Goal: Complete application form: Complete application form

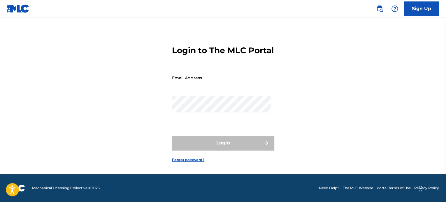
click at [416, 13] on link "Sign Up" at bounding box center [421, 8] width 35 height 15
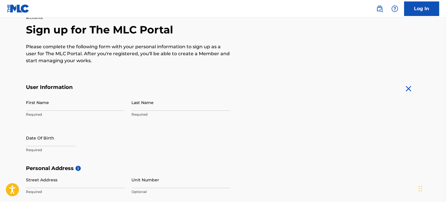
scroll to position [87, 0]
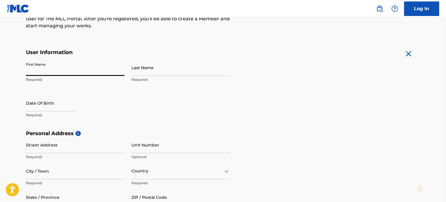
click at [79, 73] on input "First Name" at bounding box center [75, 67] width 98 height 17
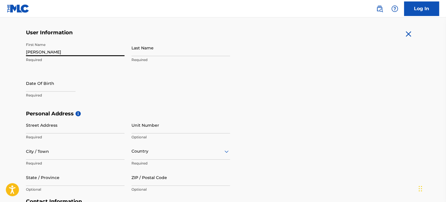
scroll to position [116, 0]
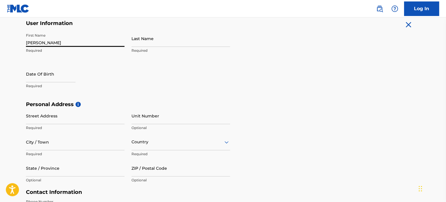
type input "[PERSON_NAME]"
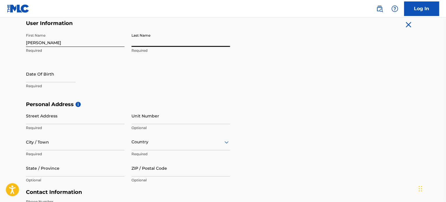
click at [136, 44] on input "Last Name" at bounding box center [180, 38] width 98 height 17
type input "[PERSON_NAME]"
select select "7"
select select "2025"
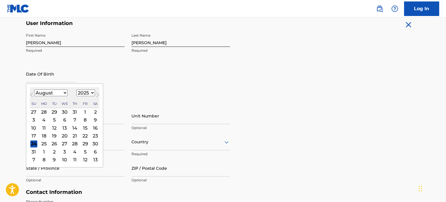
click at [43, 77] on input "text" at bounding box center [51, 74] width 50 height 17
type input "[DATE]"
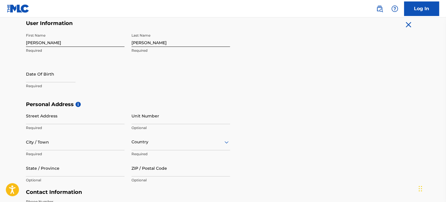
click at [151, 82] on div "First Name [PERSON_NAME] Required Last Name [PERSON_NAME] Required Date Of Birt…" at bounding box center [128, 65] width 204 height 71
click at [30, 75] on input "text" at bounding box center [51, 74] width 50 height 17
select select "7"
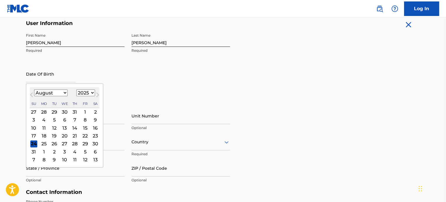
click at [88, 91] on select "1899 1900 1901 1902 1903 1904 1905 1906 1907 1908 1909 1910 1911 1912 1913 1914…" at bounding box center [85, 93] width 19 height 7
select select "2005"
click at [76, 90] on select "1899 1900 1901 1902 1903 1904 1905 1906 1907 1908 1909 1910 1911 1912 1913 1914…" at bounding box center [85, 93] width 19 height 7
click at [63, 97] on div "August [DATE] February March April May June July August September October Novem…" at bounding box center [65, 97] width 70 height 21
click at [62, 93] on select "January February March April May June July August September October November De…" at bounding box center [50, 93] width 33 height 7
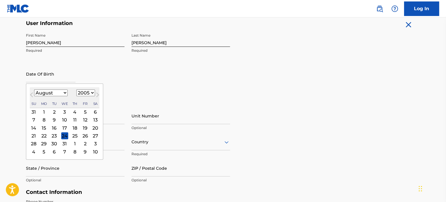
select select "6"
click at [34, 90] on select "January February March April May June July August September October November De…" at bounding box center [50, 93] width 33 height 7
click at [74, 137] on div "21" at bounding box center [74, 136] width 7 height 7
type input "[DATE]"
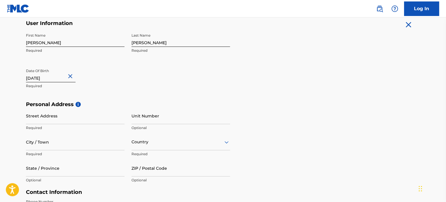
click at [70, 116] on input "Street Address" at bounding box center [75, 116] width 98 height 17
drag, startPoint x: 398, startPoint y: 197, endPoint x: 109, endPoint y: 122, distance: 297.8
click at [110, 122] on input "Street Address" at bounding box center [75, 116] width 98 height 17
type input "[STREET_ADDRESS]"
click at [78, 139] on input "City / Town" at bounding box center [75, 142] width 98 height 17
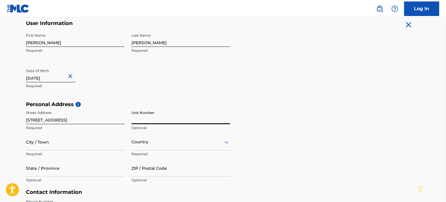
click at [143, 119] on input "Unit Number" at bounding box center [180, 116] width 98 height 17
type input "Apt R"
click at [91, 150] on input "City / Town" at bounding box center [75, 142] width 98 height 17
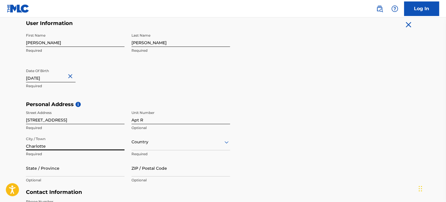
type input "Charlotte"
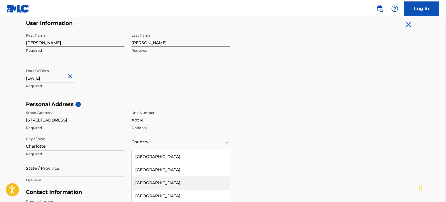
click at [166, 146] on div "223 results available. Use Up and Down to choose options, press Enter to select…" at bounding box center [180, 142] width 98 height 17
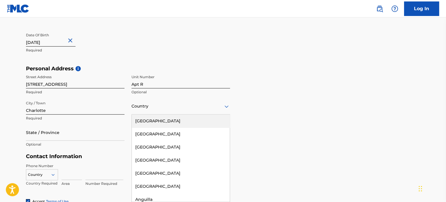
click at [163, 125] on div "[GEOGRAPHIC_DATA]" at bounding box center [181, 121] width 98 height 13
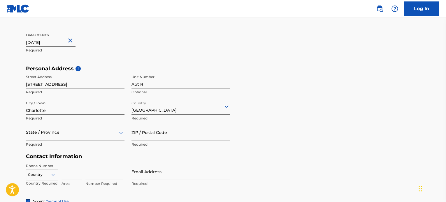
scroll to position [178, 0]
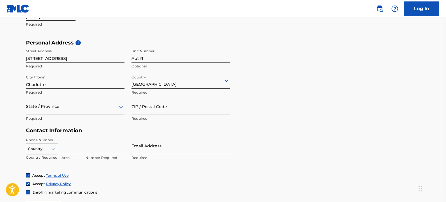
click at [41, 115] on div "State / Province" at bounding box center [75, 106] width 98 height 17
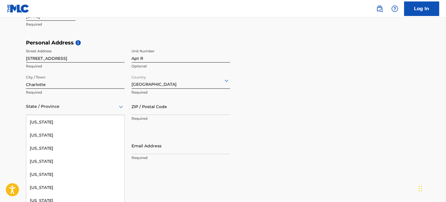
scroll to position [437, 0]
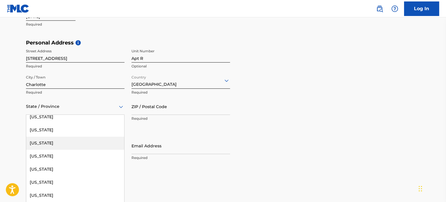
click at [64, 144] on div "[US_STATE]" at bounding box center [75, 143] width 98 height 13
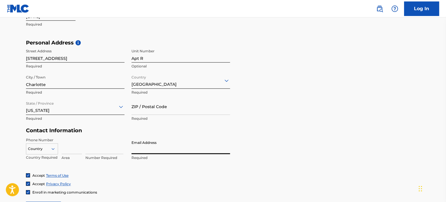
click at [176, 145] on input "Email Address" at bounding box center [180, 146] width 98 height 17
click at [185, 150] on input "[EMAIL_ADDRESS][DOMAIN_NAME]" at bounding box center [180, 146] width 98 height 17
type input "[EMAIL_ADDRESS][DOMAIN_NAME]"
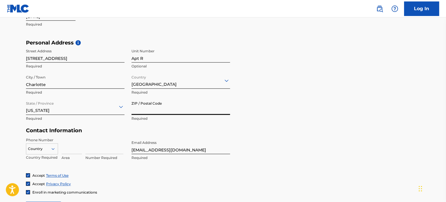
click at [150, 109] on input "ZIP / Postal Code" at bounding box center [180, 106] width 98 height 17
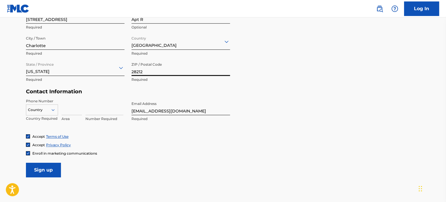
scroll to position [236, 0]
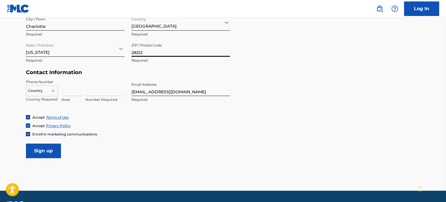
type input "28212"
click at [66, 92] on input at bounding box center [71, 88] width 20 height 17
type input "704"
drag, startPoint x: 91, startPoint y: 94, endPoint x: 69, endPoint y: 102, distance: 23.3
click at [69, 102] on div "704 Area" at bounding box center [71, 93] width 20 height 26
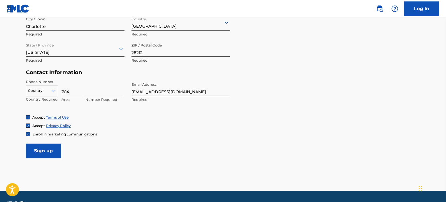
click at [95, 90] on input at bounding box center [104, 88] width 38 height 17
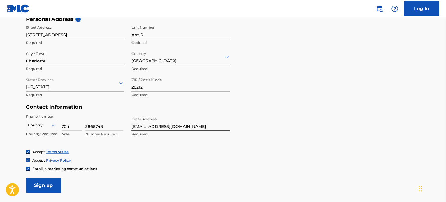
scroll to position [207, 0]
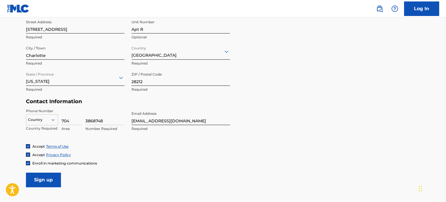
type input "3868748"
click at [51, 179] on input "Sign up" at bounding box center [43, 180] width 35 height 15
click at [41, 117] on div "option , selected. Select is focused ,type to refine list, press Down to open t…" at bounding box center [42, 118] width 32 height 9
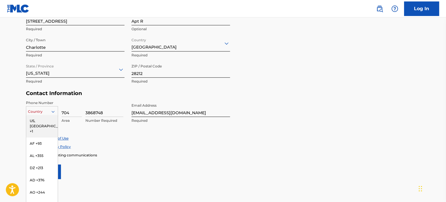
click at [36, 122] on div "US, [GEOGRAPHIC_DATA] +1" at bounding box center [41, 126] width 31 height 23
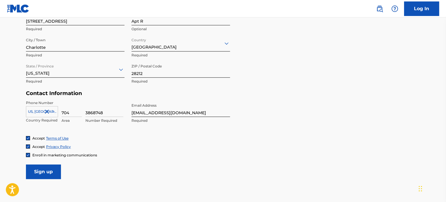
click at [40, 172] on input "Sign up" at bounding box center [43, 172] width 35 height 15
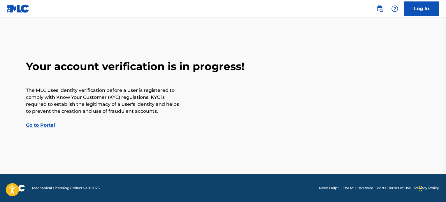
click at [431, 9] on link "Log In" at bounding box center [421, 8] width 35 height 15
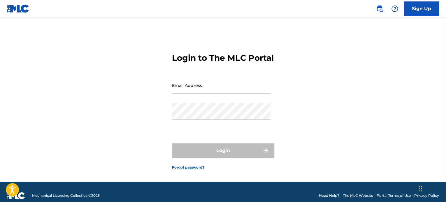
click at [205, 94] on input "Email Address" at bounding box center [221, 85] width 98 height 17
type input "[EMAIL_ADDRESS][DOMAIN_NAME]"
click at [205, 130] on div "Password" at bounding box center [221, 116] width 98 height 26
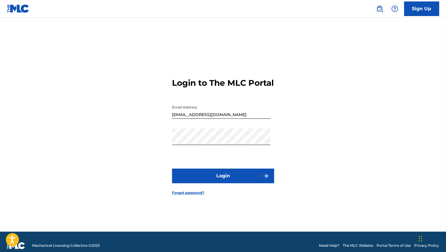
click at [188, 182] on button "Login" at bounding box center [223, 175] width 102 height 15
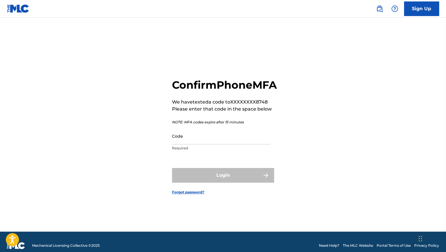
click at [206, 144] on input "Code" at bounding box center [221, 136] width 98 height 17
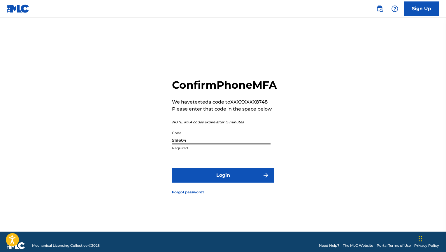
type input "519604"
click at [217, 182] on button "Login" at bounding box center [223, 175] width 102 height 15
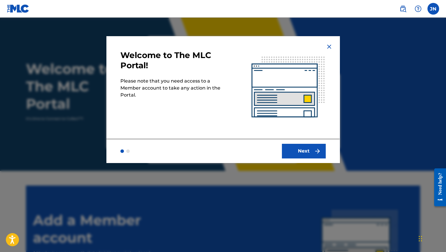
click at [289, 157] on button "Next" at bounding box center [304, 151] width 44 height 15
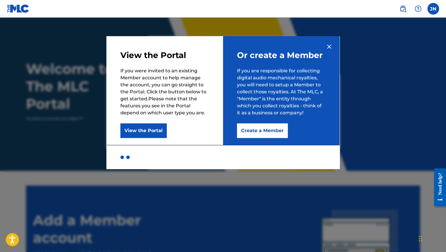
click at [249, 128] on button "Create a Member" at bounding box center [262, 130] width 51 height 15
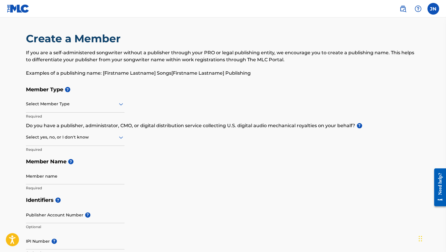
click at [51, 104] on div at bounding box center [75, 103] width 98 height 7
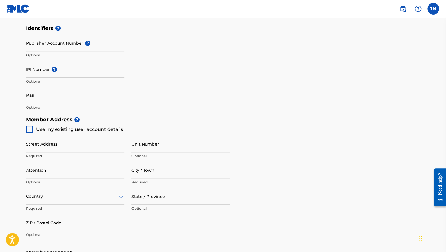
scroll to position [171, 0]
click at [83, 103] on input "ISNI" at bounding box center [75, 96] width 98 height 17
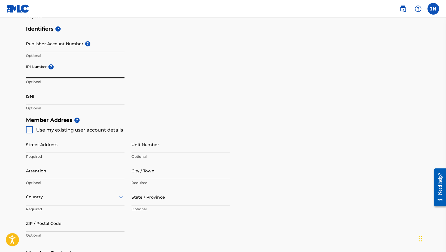
click at [68, 70] on input "IPI Number ?" at bounding box center [75, 69] width 98 height 17
click at [37, 84] on p "Optional" at bounding box center [75, 81] width 98 height 5
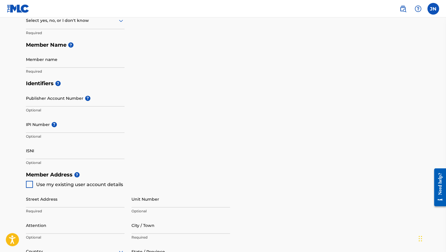
scroll to position [175, 0]
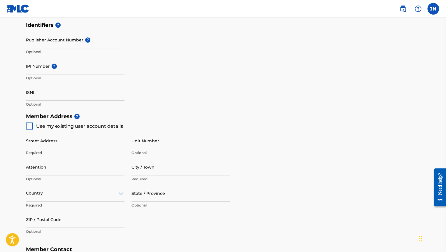
click at [78, 69] on input "IPI Number ?" at bounding box center [75, 66] width 98 height 17
click at [137, 61] on div "Identifiers ? Publisher Account Number ? Optional IPI Number ? Optional ISNI Op…" at bounding box center [223, 64] width 394 height 91
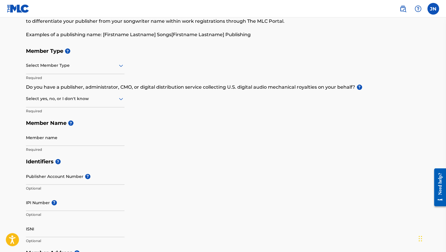
scroll to position [29, 0]
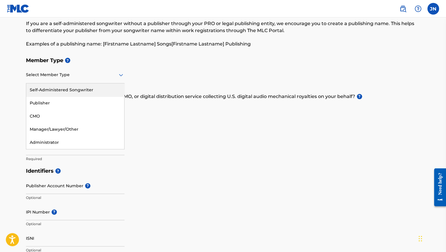
click at [82, 76] on div at bounding box center [75, 74] width 98 height 7
click at [77, 92] on div "Self-Administered Songwriter" at bounding box center [75, 89] width 98 height 13
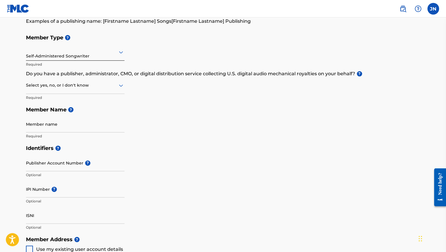
scroll to position [58, 0]
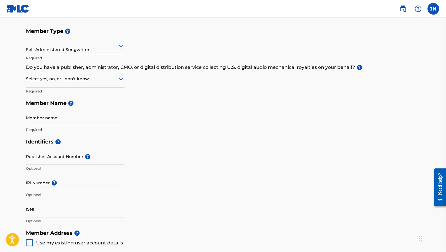
click at [86, 84] on div "Select yes, no, or I don't know" at bounding box center [75, 79] width 98 height 17
click at [86, 102] on div "No" at bounding box center [75, 106] width 98 height 13
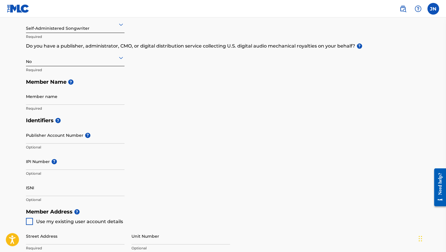
scroll to position [87, 0]
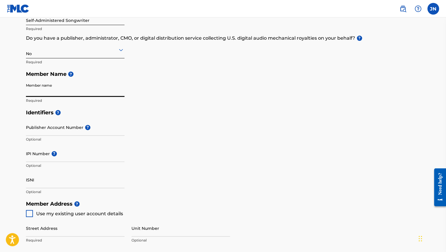
click at [86, 88] on input "Member name" at bounding box center [75, 88] width 98 height 17
click at [218, 119] on div "Identifiers ? Publisher Account Number ? Optional IPI Number ? Optional ISNI Op…" at bounding box center [223, 151] width 394 height 91
click at [66, 93] on input "Member name" at bounding box center [75, 88] width 98 height 17
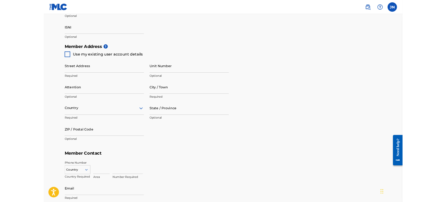
scroll to position [204, 0]
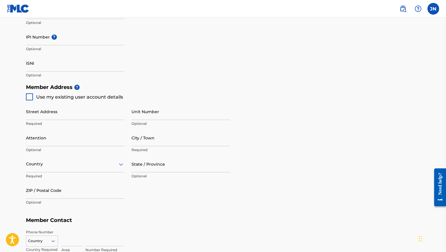
type input "[PERSON_NAME]"
click at [35, 65] on input "ISNI" at bounding box center [75, 63] width 98 height 17
type input "L"
